Goal: Transaction & Acquisition: Purchase product/service

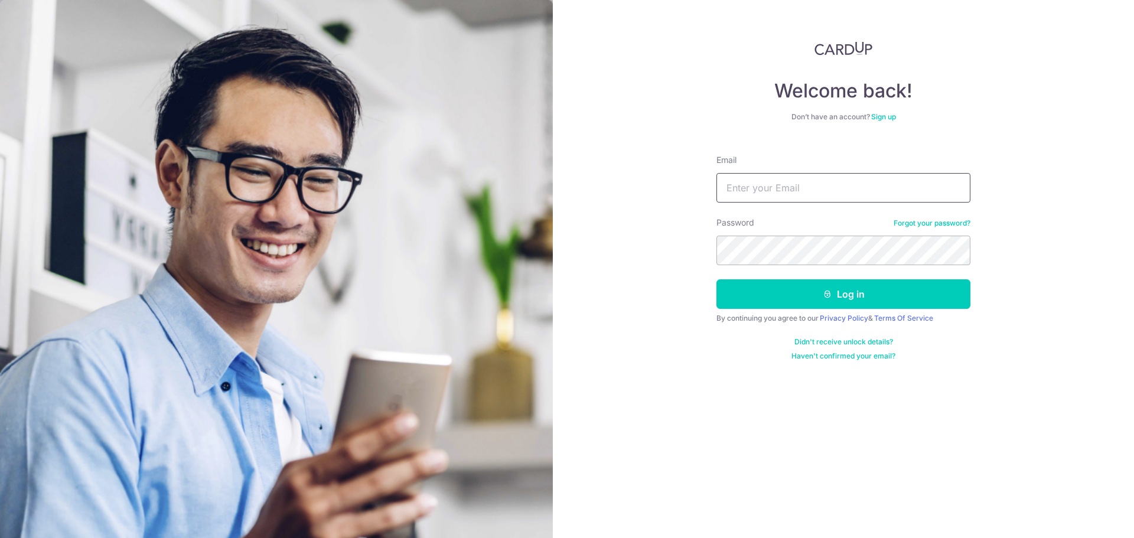
click at [930, 184] on input "Email" at bounding box center [844, 188] width 254 height 30
type input "n"
type input "[EMAIL_ADDRESS][DOMAIN_NAME]"
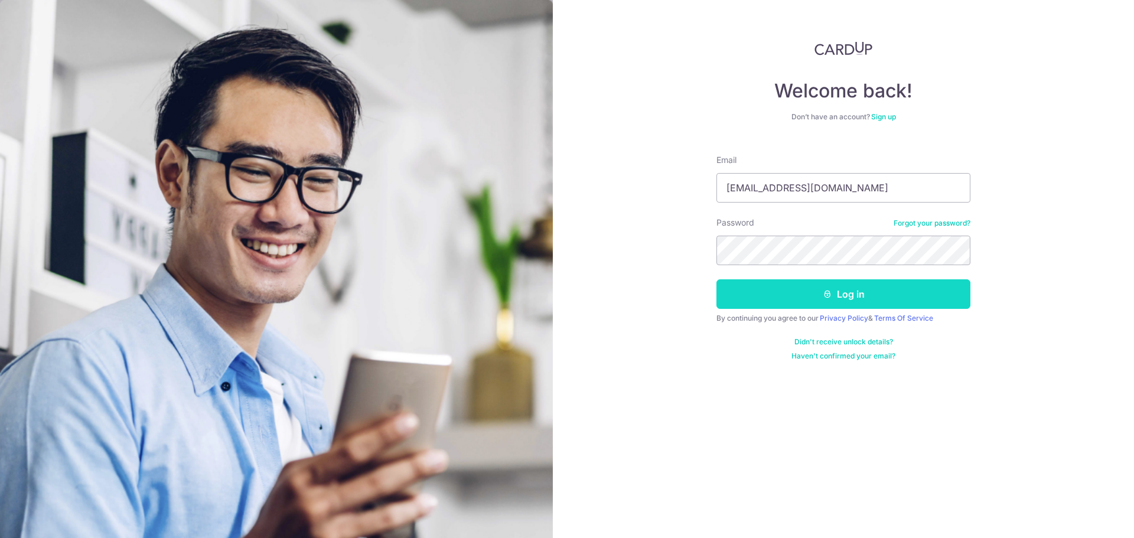
click at [753, 287] on button "Log in" at bounding box center [844, 294] width 254 height 30
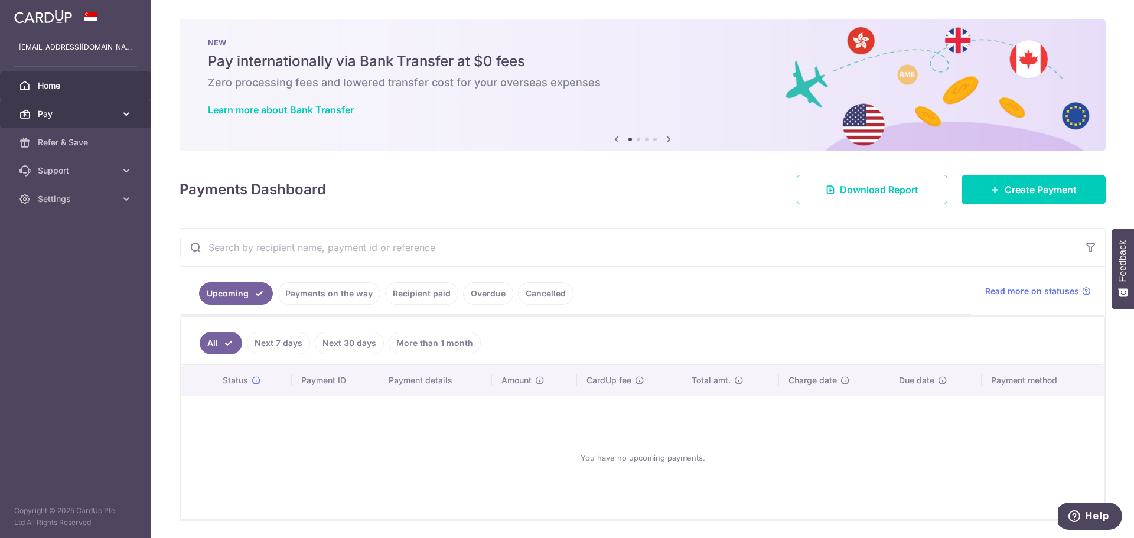
click at [125, 119] on icon at bounding box center [127, 114] width 12 height 12
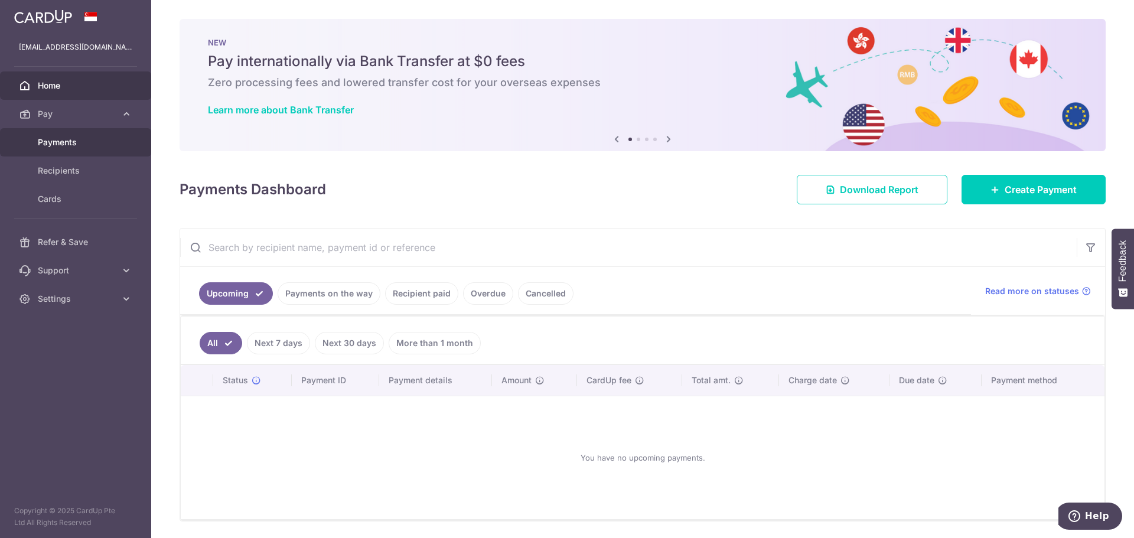
click at [71, 139] on span "Payments" at bounding box center [77, 142] width 78 height 12
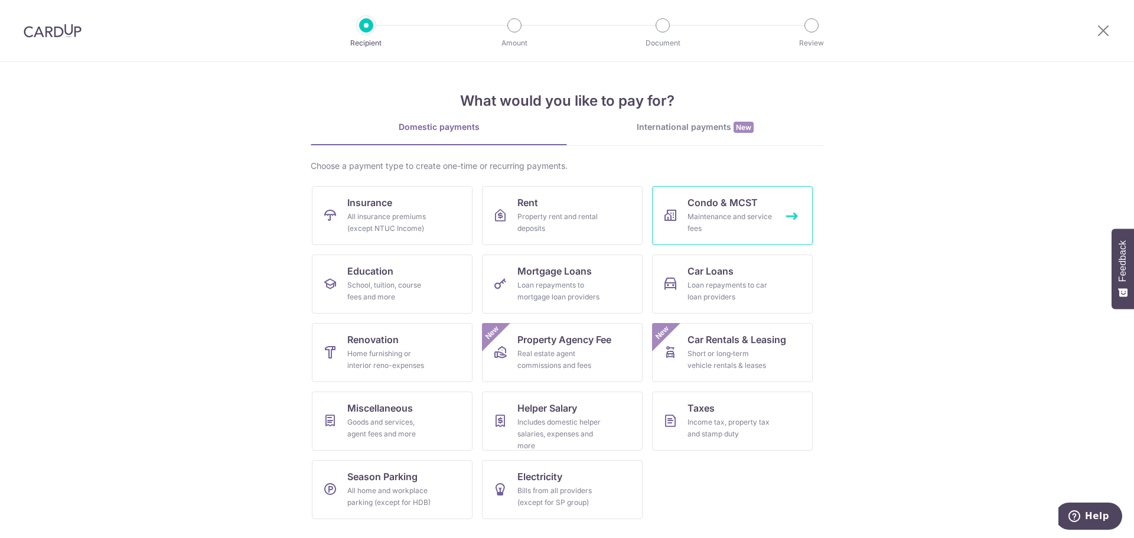
click at [709, 224] on div "Maintenance and service fees" at bounding box center [730, 223] width 85 height 24
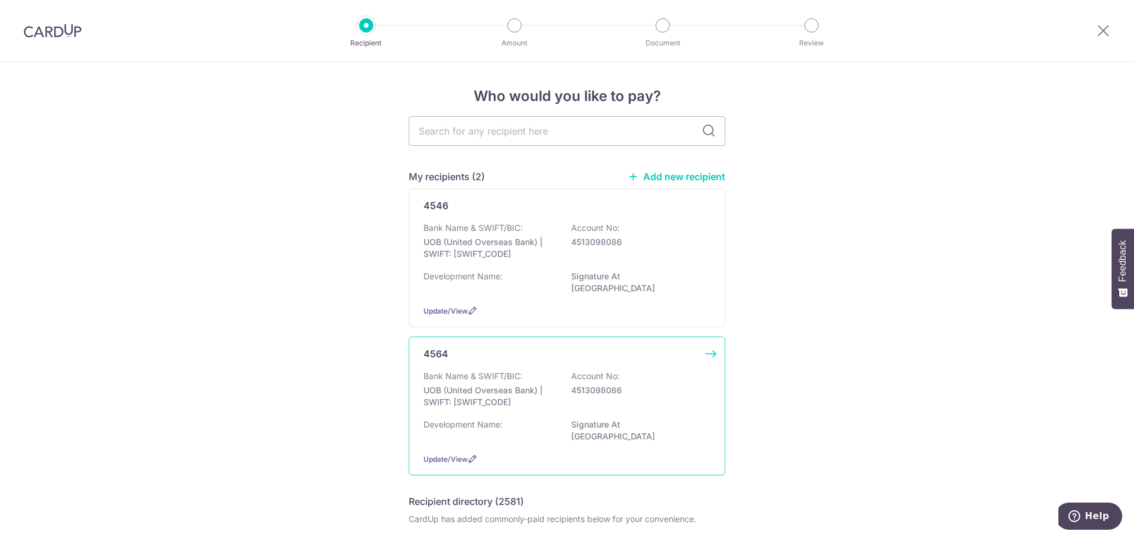
click at [691, 359] on div "4564 Bank Name & SWIFT/BIC: UOB (United Overseas Bank) | SWIFT: [SWIFT_CODE] Ac…" at bounding box center [567, 406] width 317 height 139
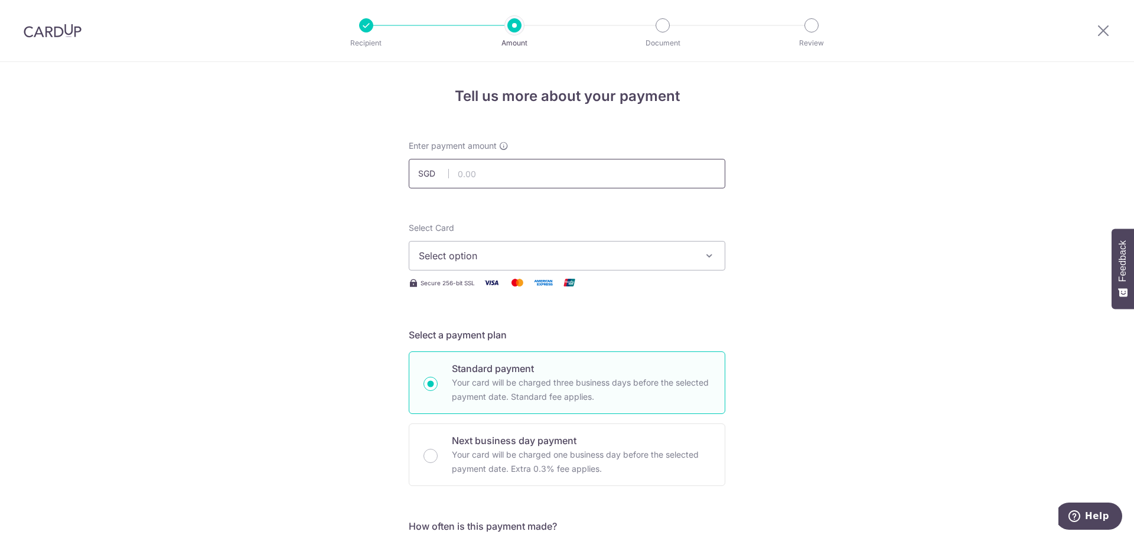
click at [479, 180] on input "text" at bounding box center [567, 174] width 317 height 30
type input "984.27"
click at [578, 248] on button "Select option" at bounding box center [567, 256] width 317 height 30
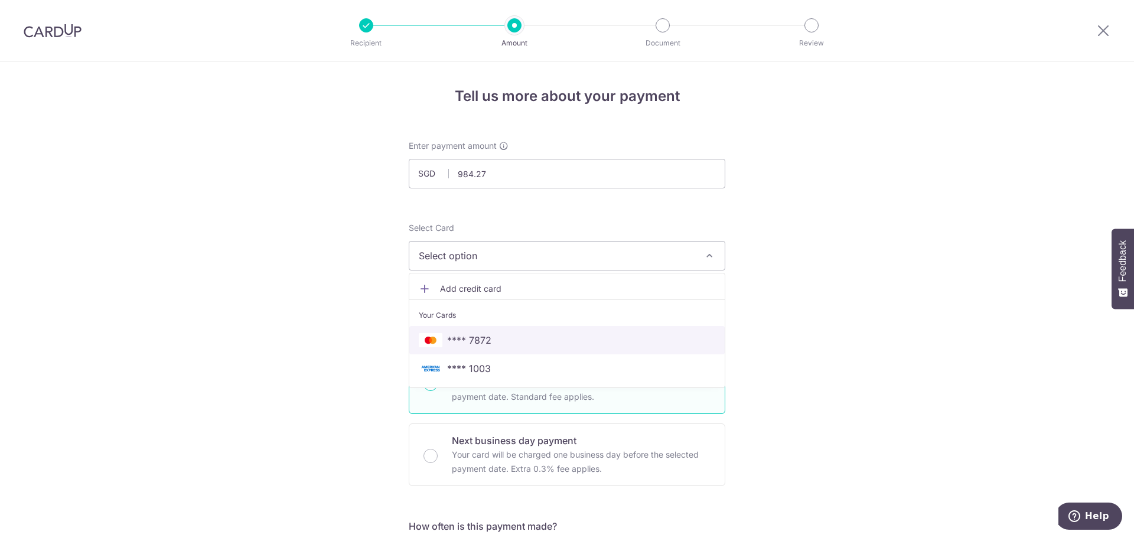
click at [501, 343] on span "**** 7872" at bounding box center [567, 340] width 297 height 14
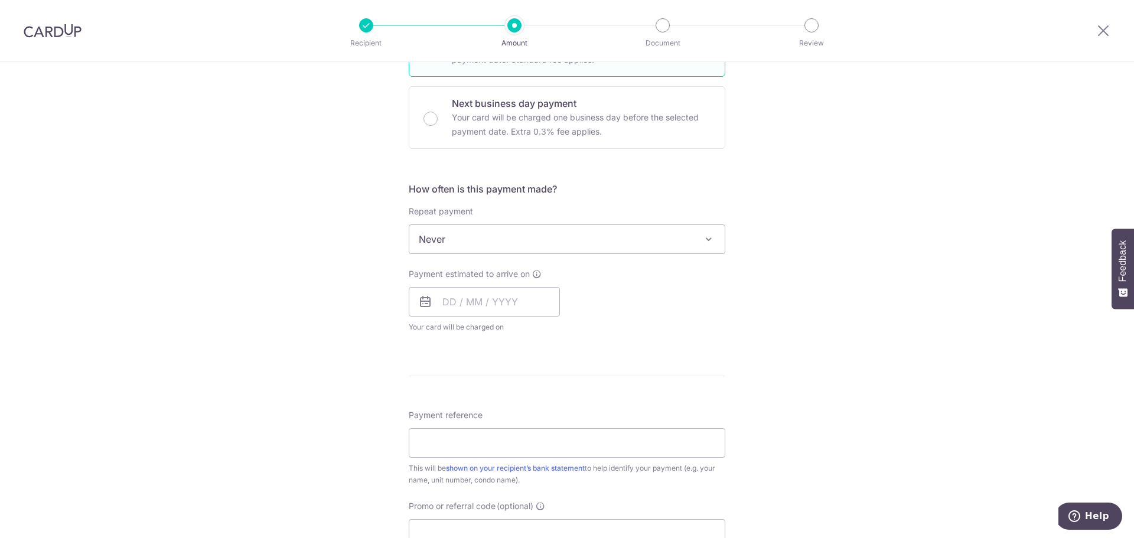
scroll to position [382, 0]
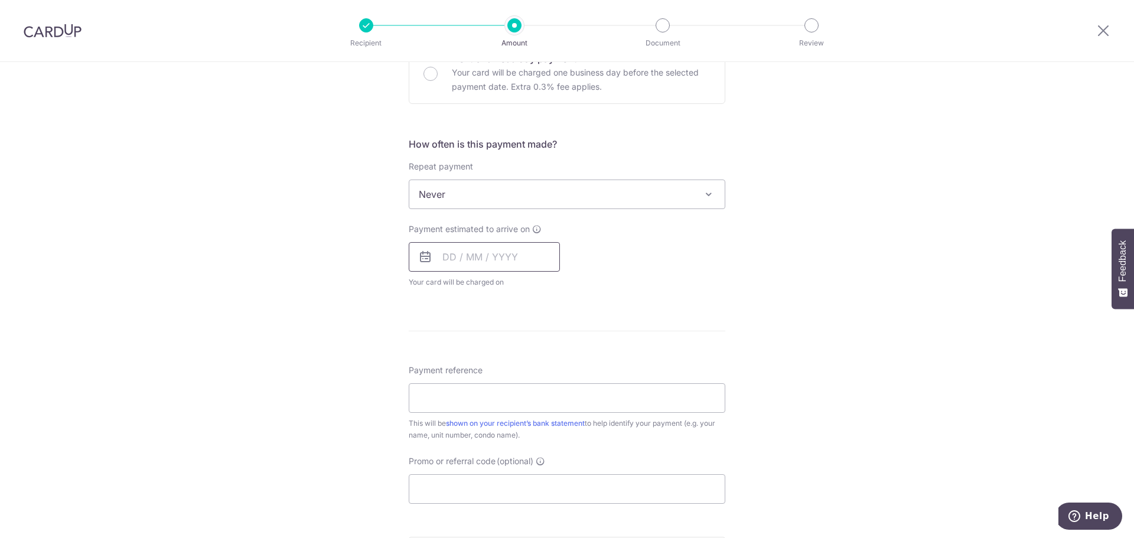
click at [447, 268] on input "text" at bounding box center [484, 257] width 151 height 30
click at [500, 364] on link "8" at bounding box center [503, 364] width 19 height 19
type input "[DATE]"
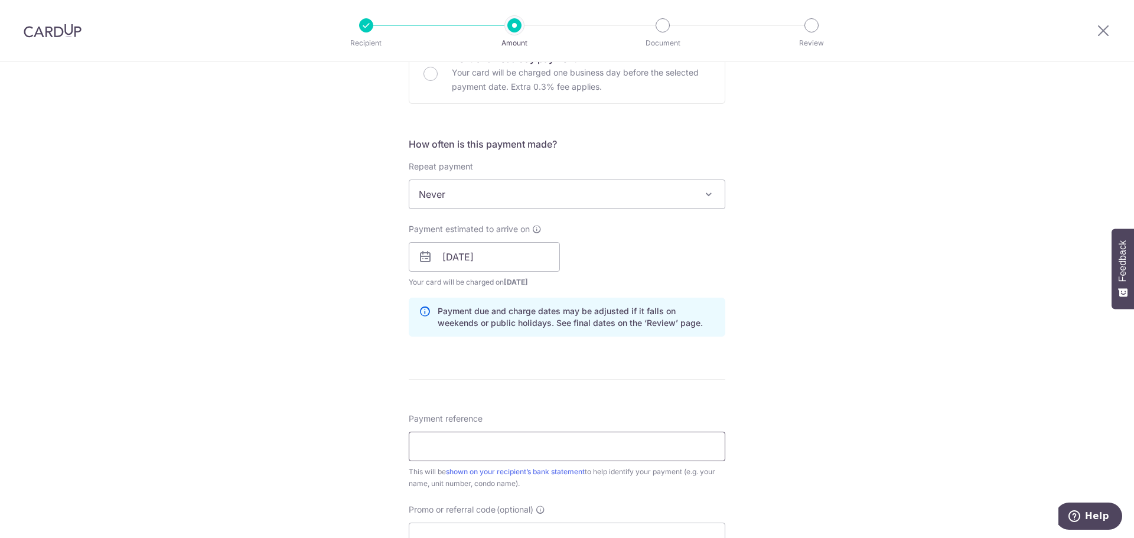
click at [542, 449] on input "Payment reference" at bounding box center [567, 447] width 317 height 30
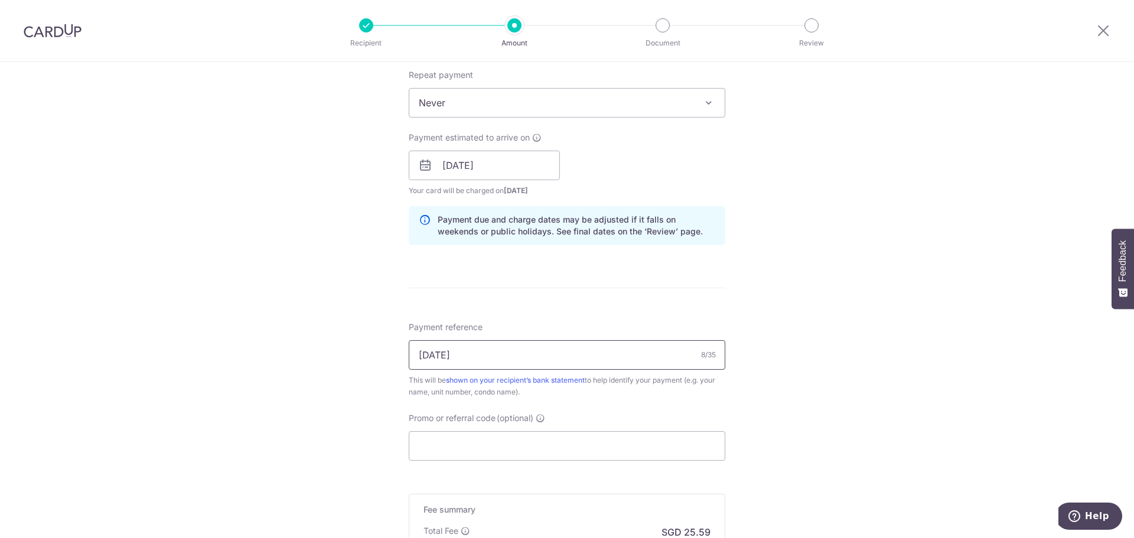
scroll to position [492, 0]
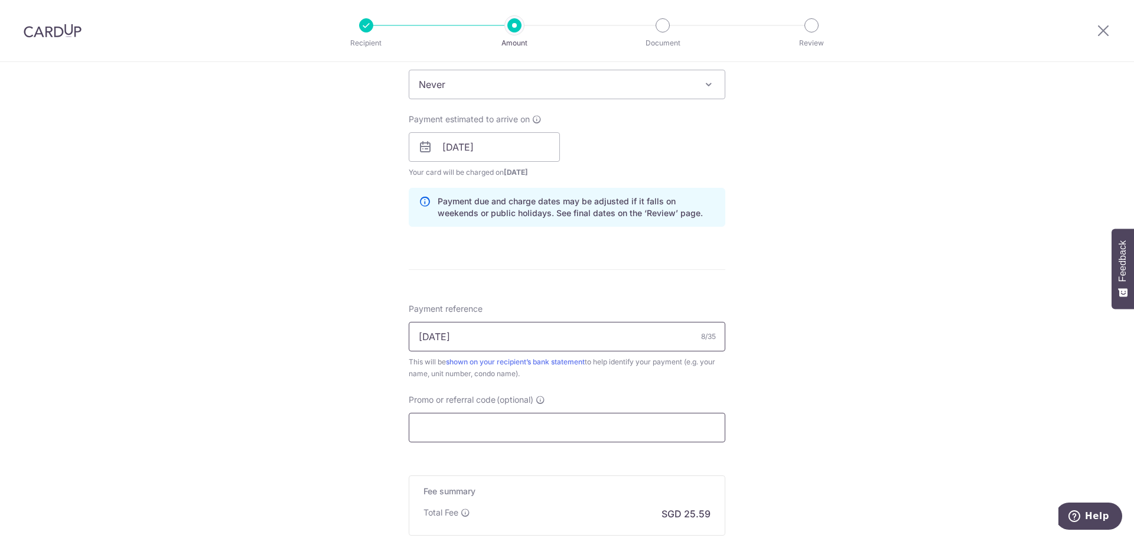
type input "[DATE]"
click at [502, 427] on input "Promo or referral code (optional)" at bounding box center [567, 428] width 317 height 30
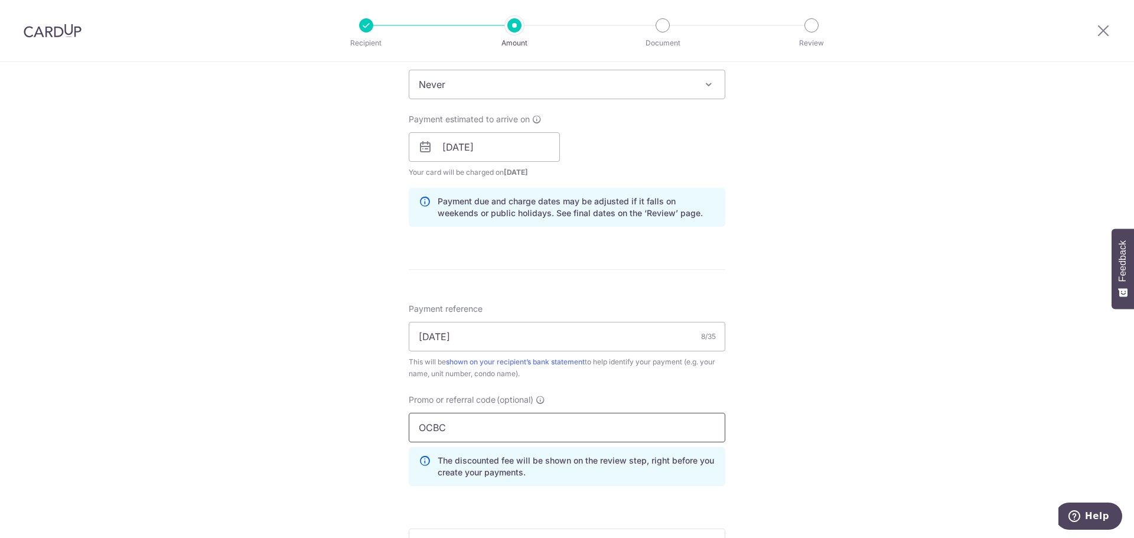
drag, startPoint x: 449, startPoint y: 427, endPoint x: 378, endPoint y: 428, distance: 71.5
click at [378, 428] on div "Tell us more about your payment Enter payment amount SGD 984.27 984.27 Select C…" at bounding box center [567, 155] width 1134 height 1170
paste input "90NMC"
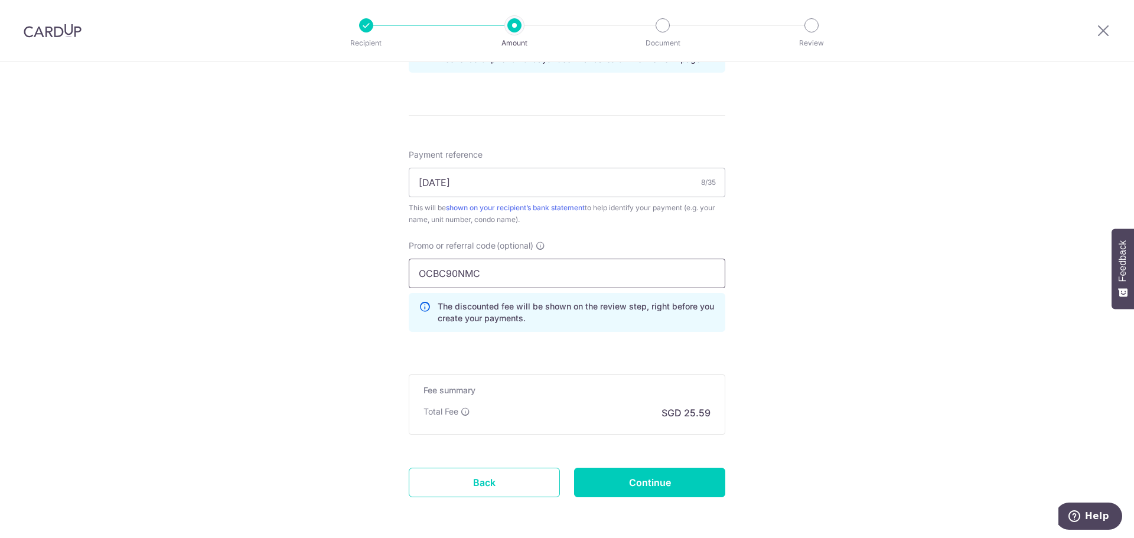
scroll to position [657, 0]
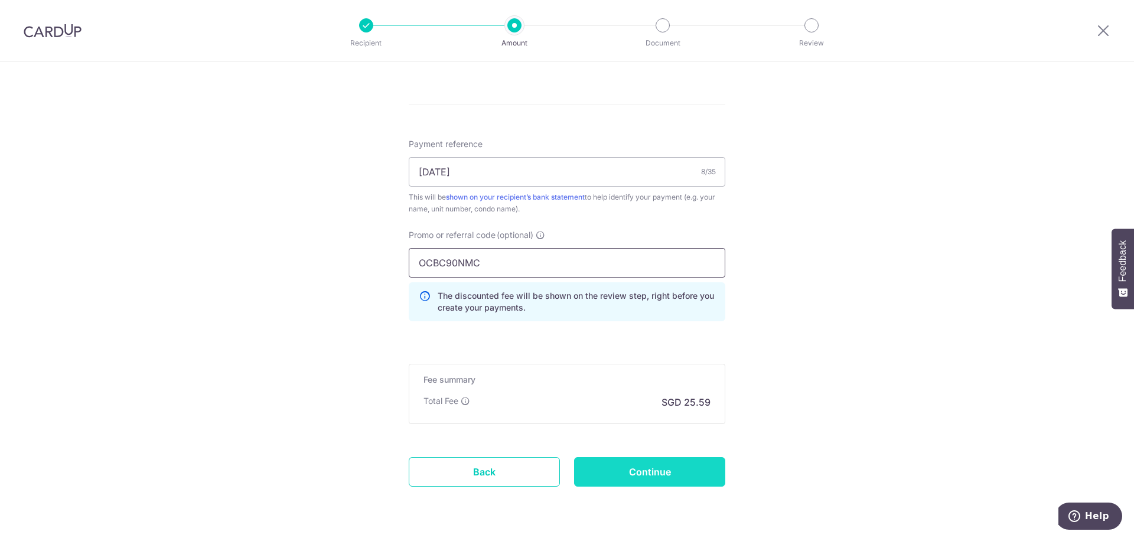
type input "OCBC90NMC"
click at [658, 471] on input "Continue" at bounding box center [649, 472] width 151 height 30
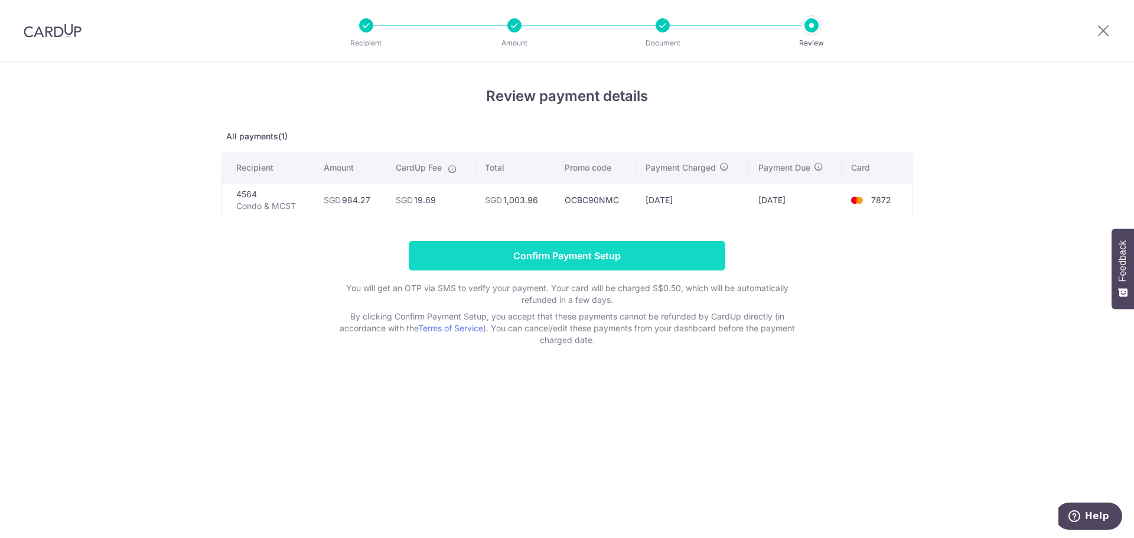
click at [585, 255] on input "Confirm Payment Setup" at bounding box center [567, 256] width 317 height 30
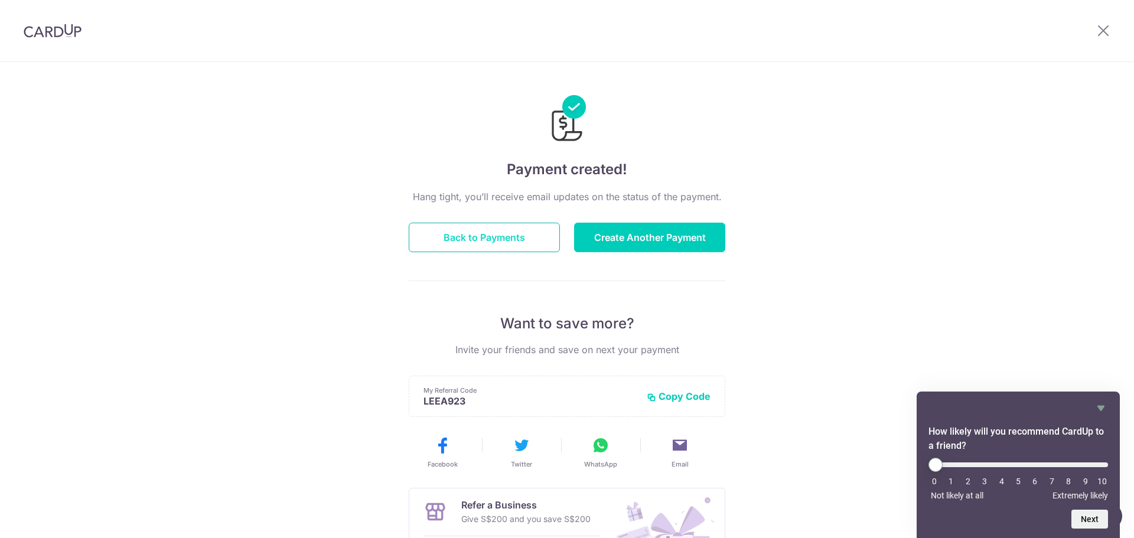
click at [481, 233] on button "Back to Payments" at bounding box center [484, 238] width 151 height 30
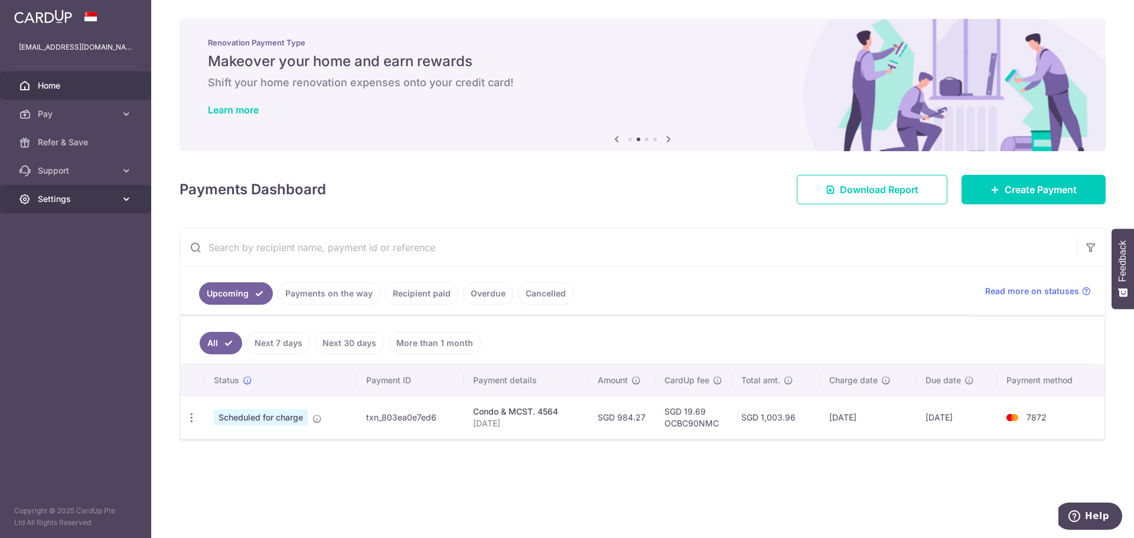
click at [110, 196] on span "Settings" at bounding box center [77, 199] width 78 height 12
click at [66, 261] on span "Logout" at bounding box center [77, 256] width 78 height 12
